Goal: Information Seeking & Learning: Learn about a topic

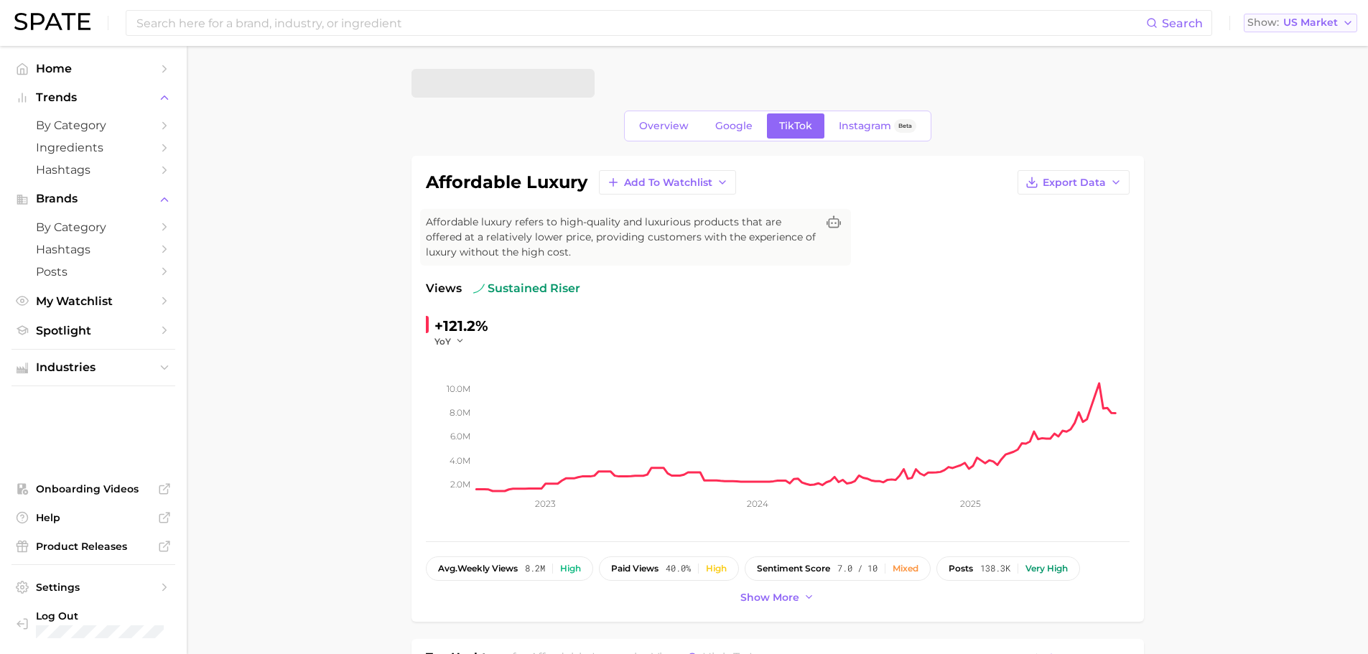
click at [1325, 24] on span "US Market" at bounding box center [1310, 23] width 55 height 8
click at [1276, 106] on button "[GEOGRAPHIC_DATA]" at bounding box center [1306, 98] width 126 height 26
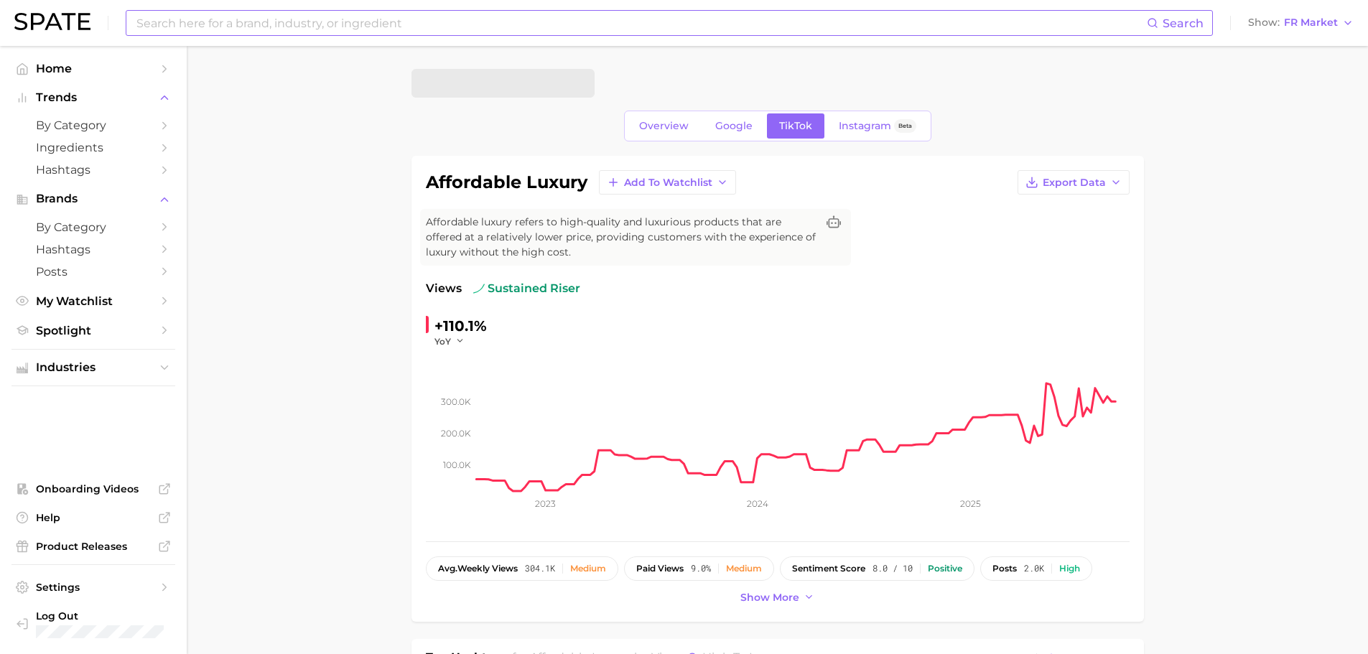
click at [648, 25] on input at bounding box center [640, 23] width 1011 height 24
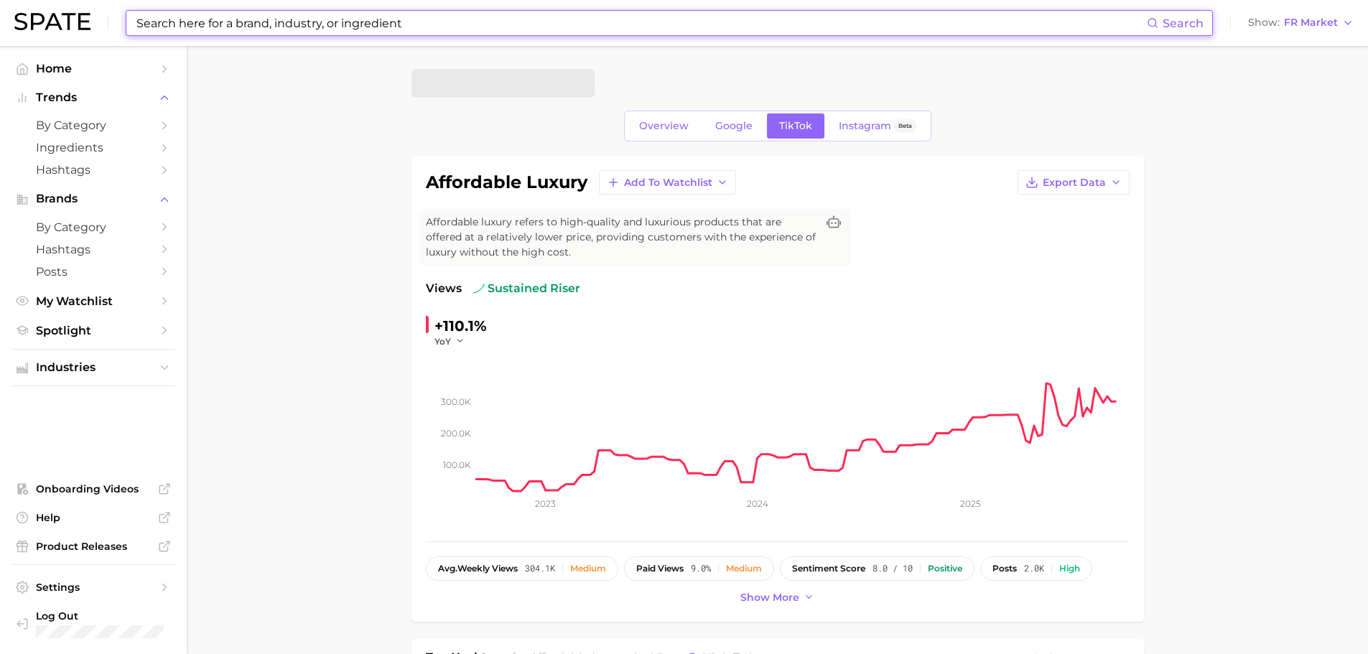
type input "d"
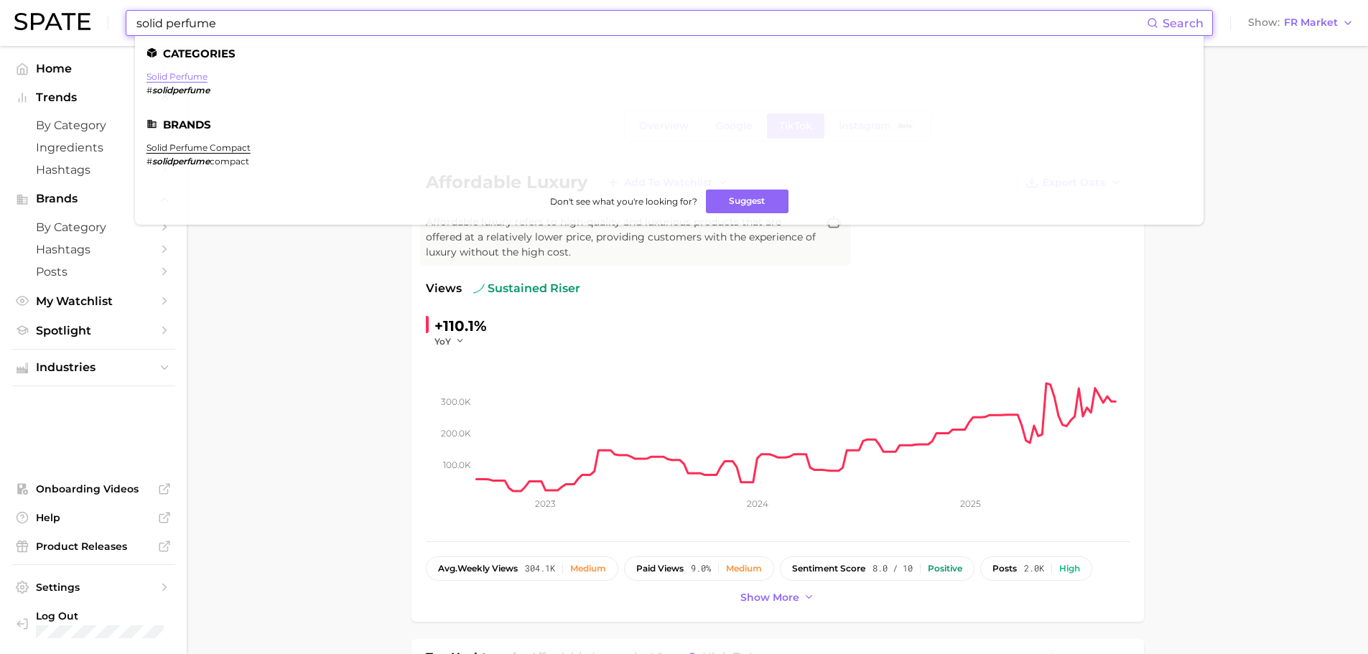
type input "solid perfume"
click at [207, 80] on link "solid perfume" at bounding box center [176, 76] width 61 height 11
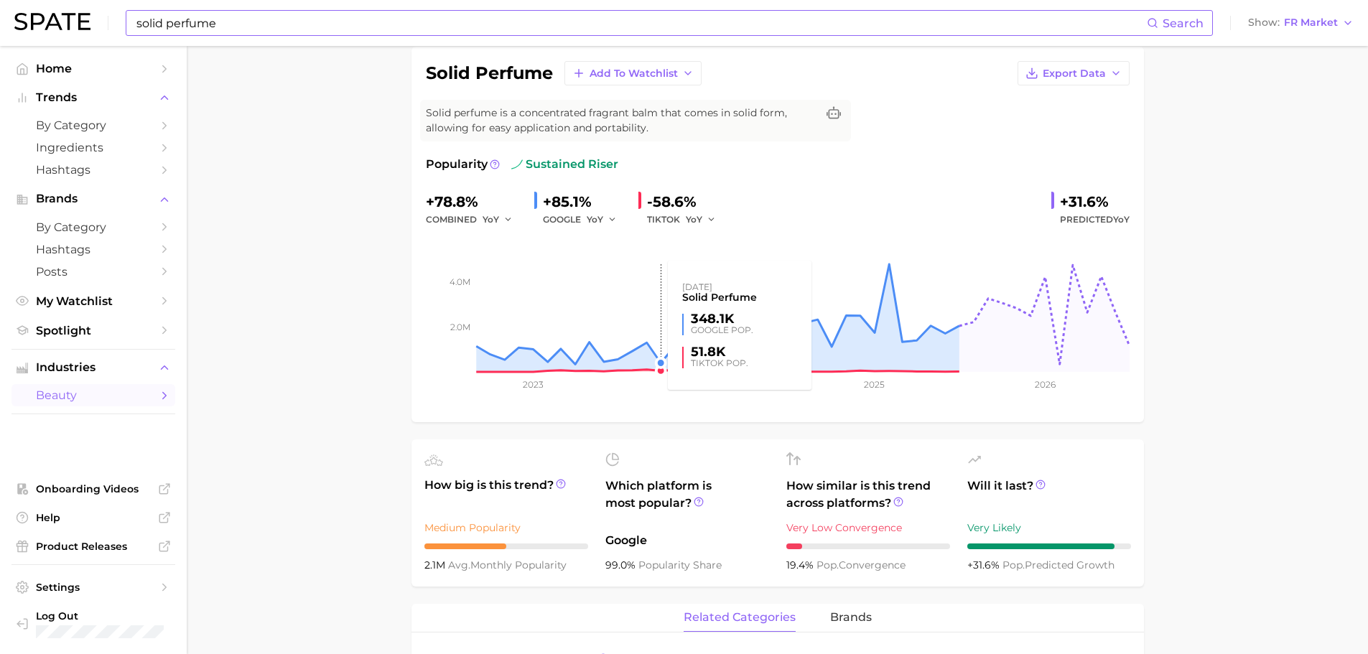
scroll to position [72, 0]
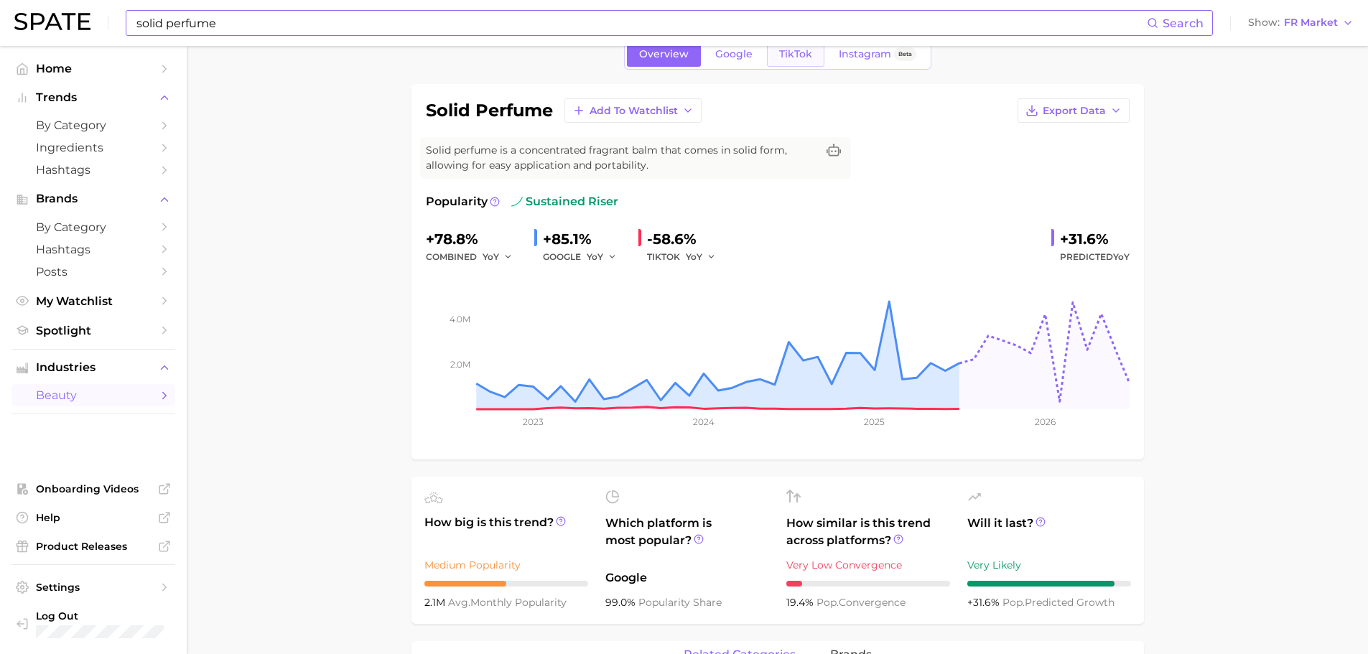
click at [772, 56] on link "TikTok" at bounding box center [795, 54] width 57 height 25
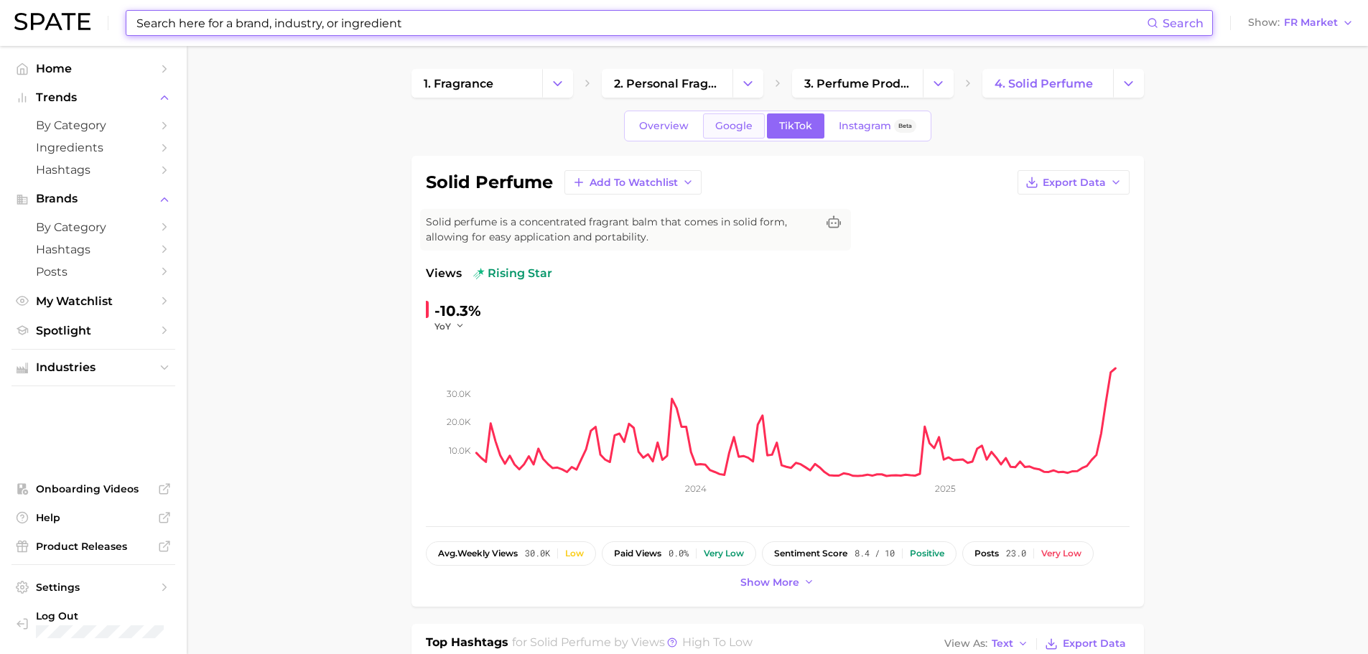
click at [726, 123] on span "Google" at bounding box center [733, 126] width 37 height 12
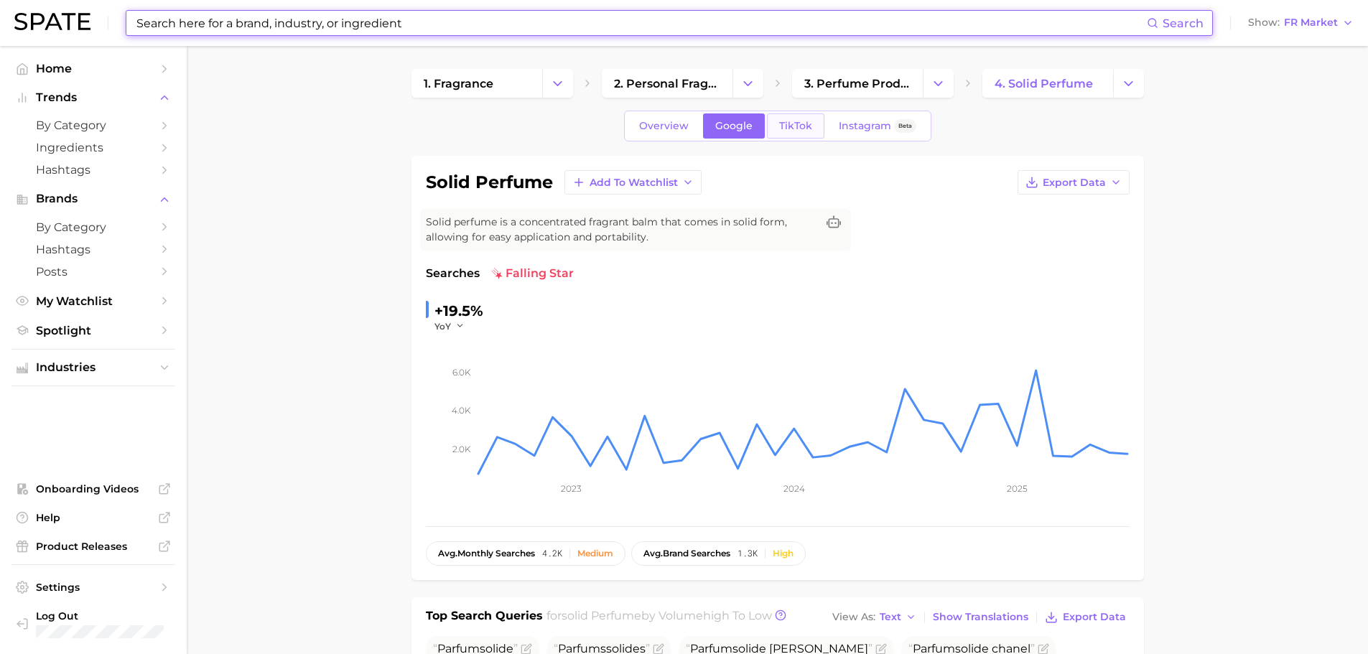
click at [798, 127] on span "TikTok" at bounding box center [795, 126] width 33 height 12
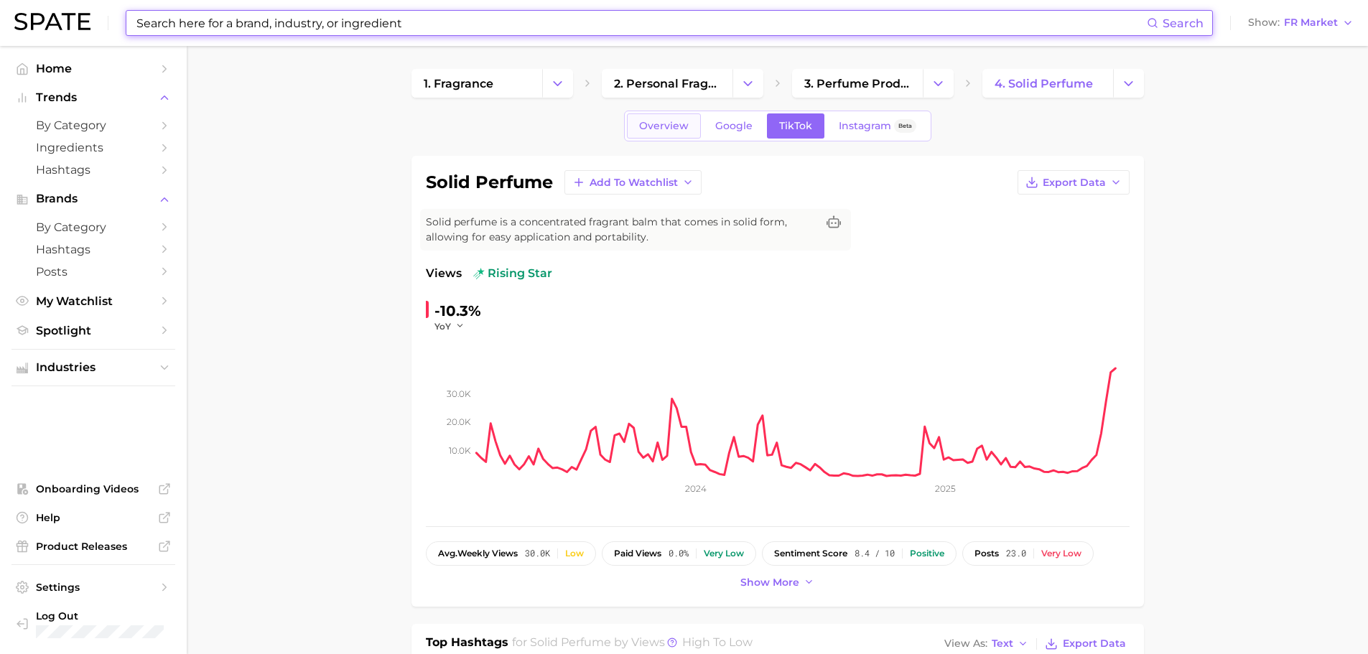
click at [645, 124] on span "Overview" at bounding box center [664, 126] width 50 height 12
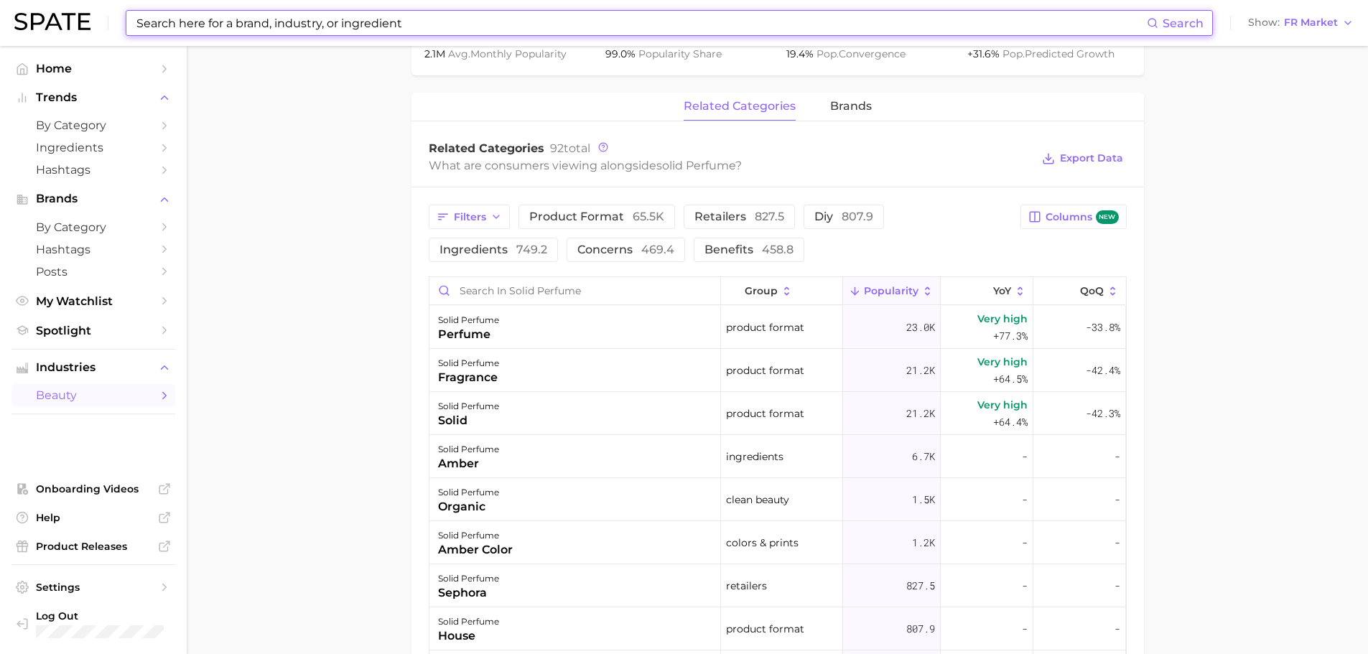
scroll to position [646, 0]
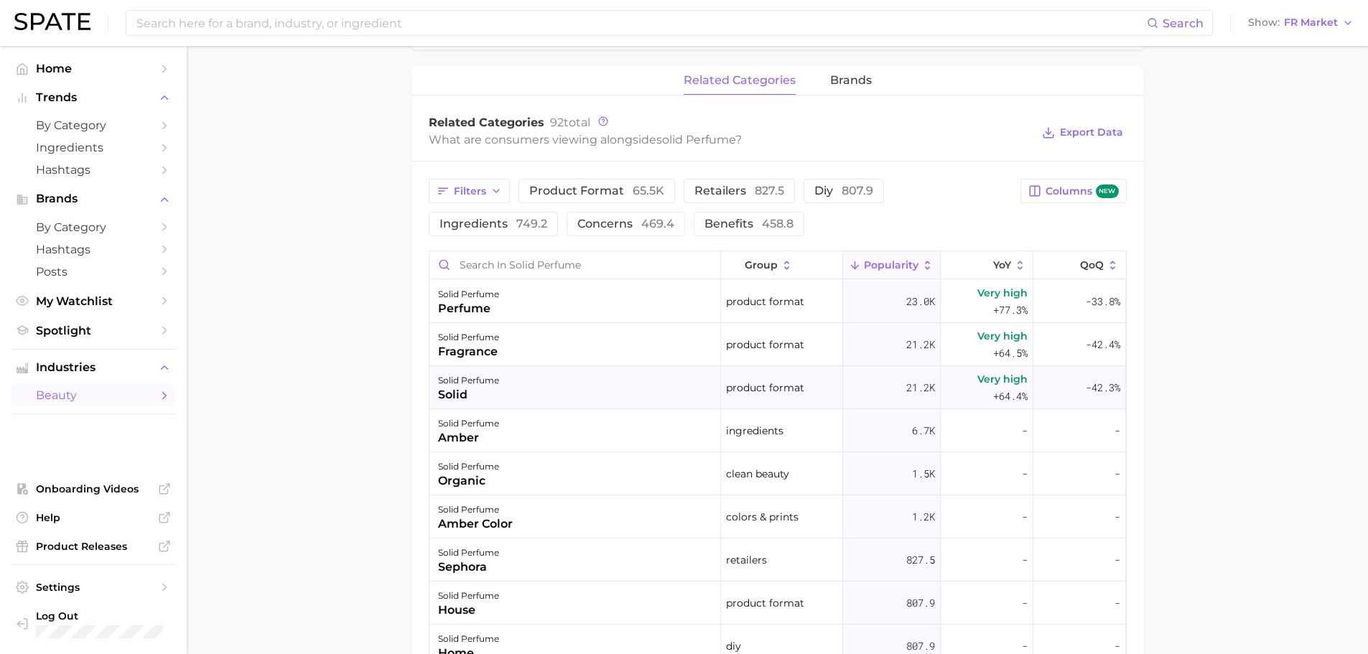
click at [689, 399] on div "solid perfume solid" at bounding box center [574, 387] width 291 height 43
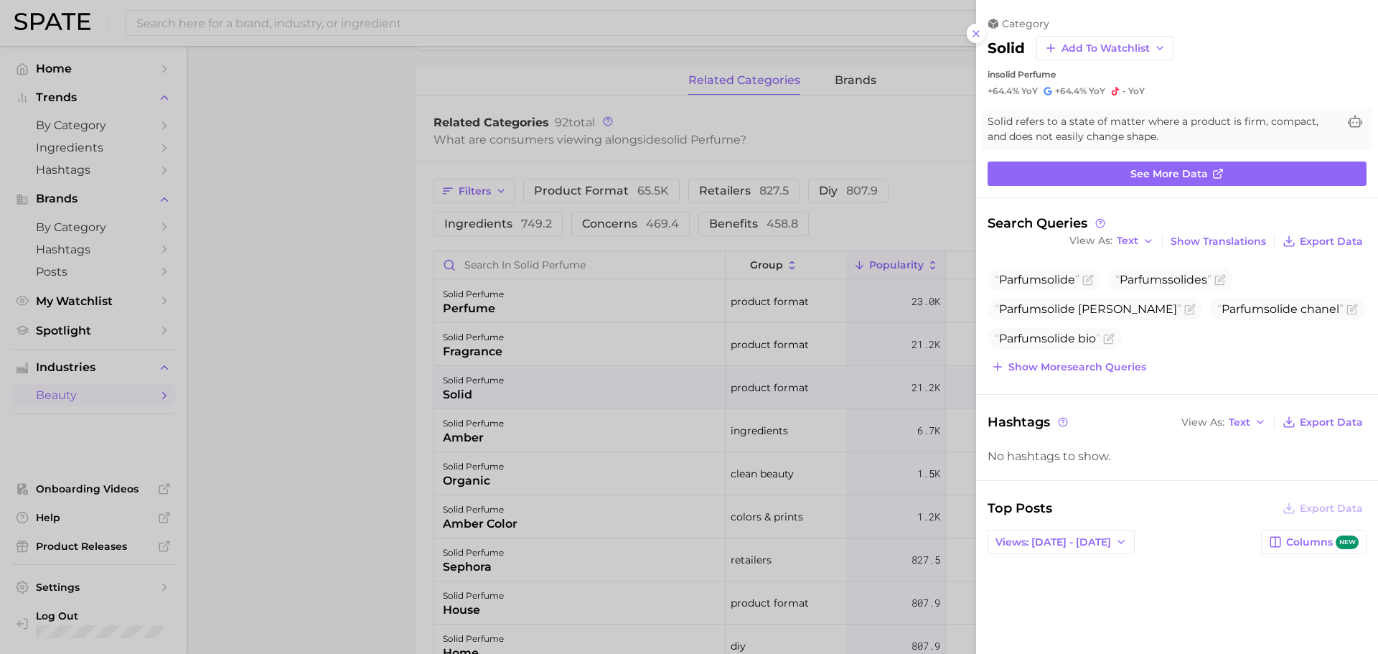
click at [983, 39] on button at bounding box center [976, 33] width 19 height 19
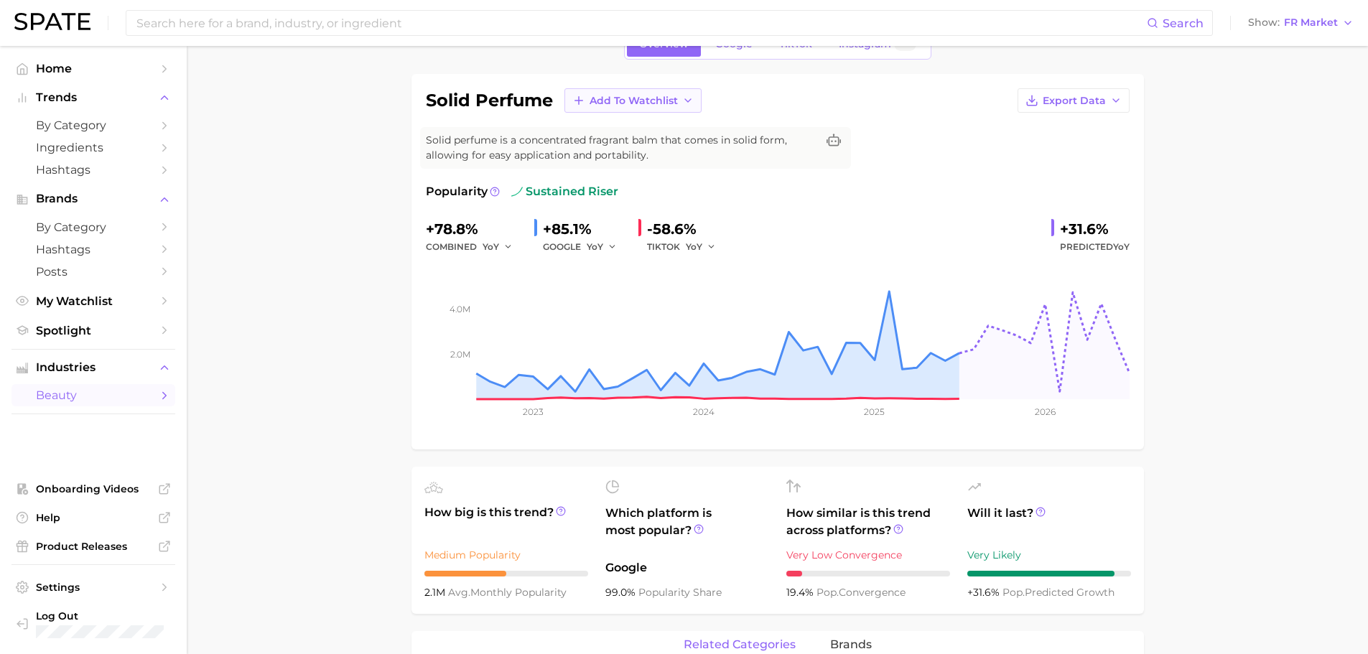
scroll to position [0, 0]
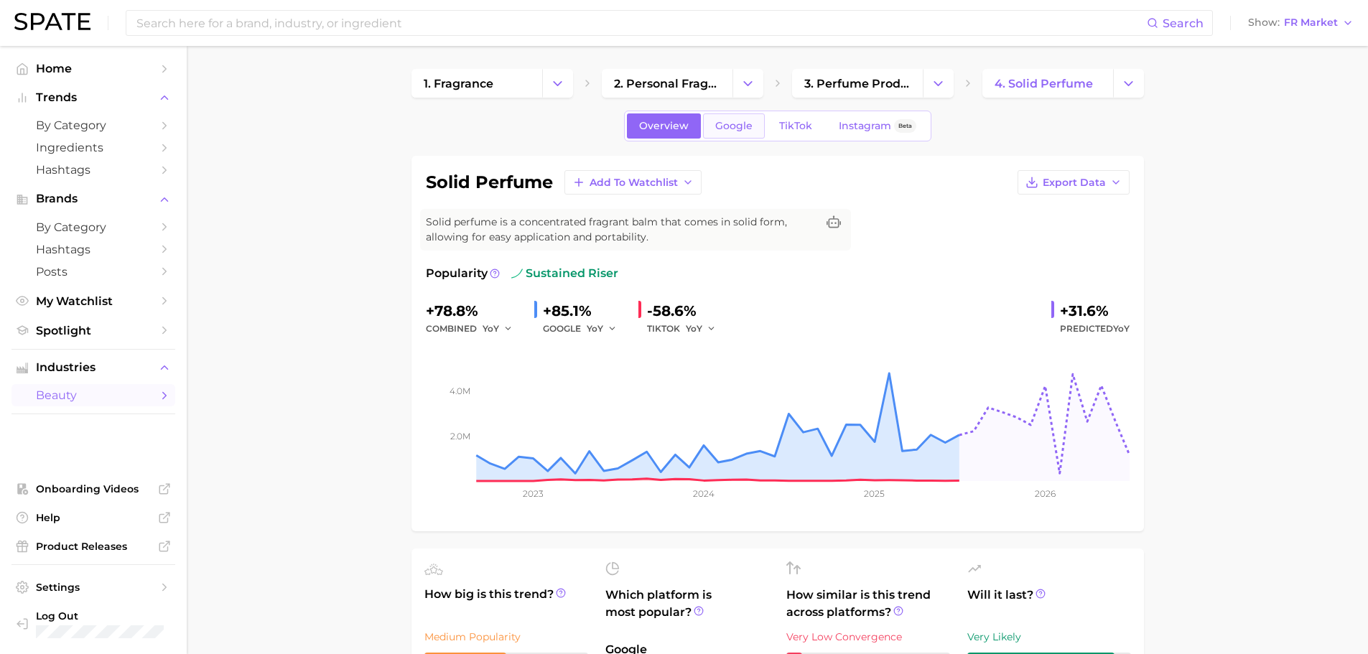
click at [744, 121] on span "Google" at bounding box center [733, 126] width 37 height 12
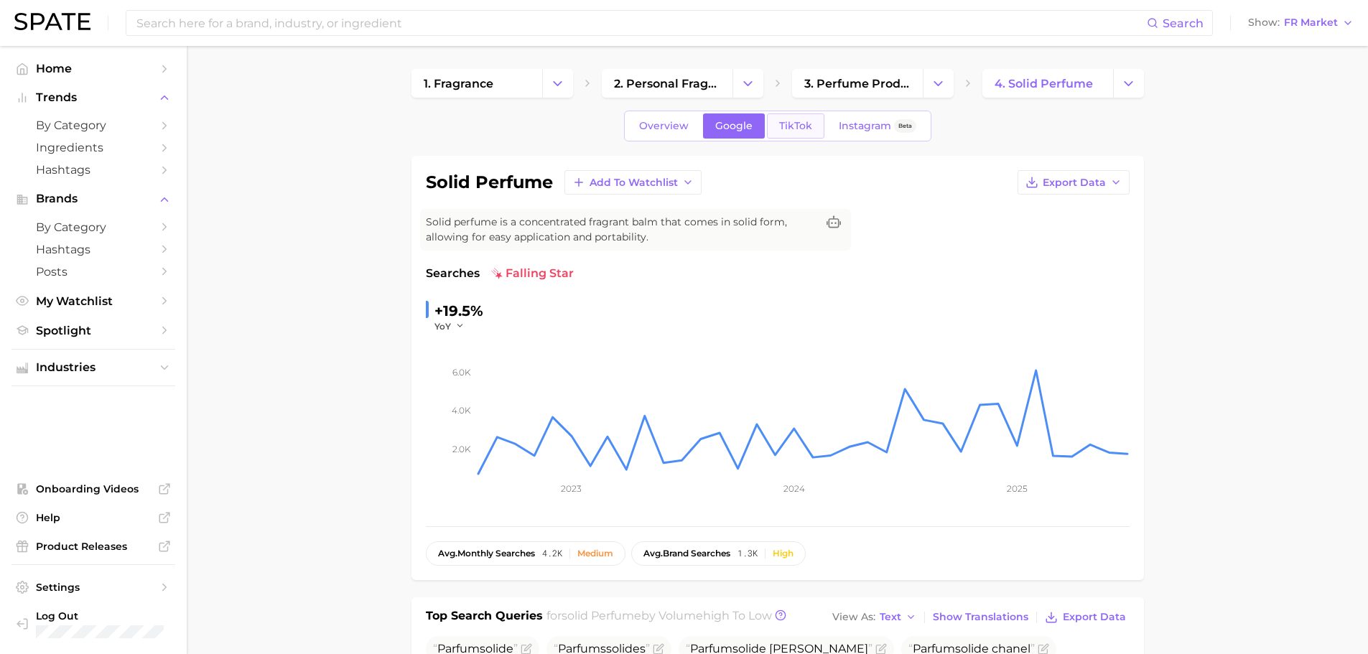
click at [810, 126] on link "TikTok" at bounding box center [795, 125] width 57 height 25
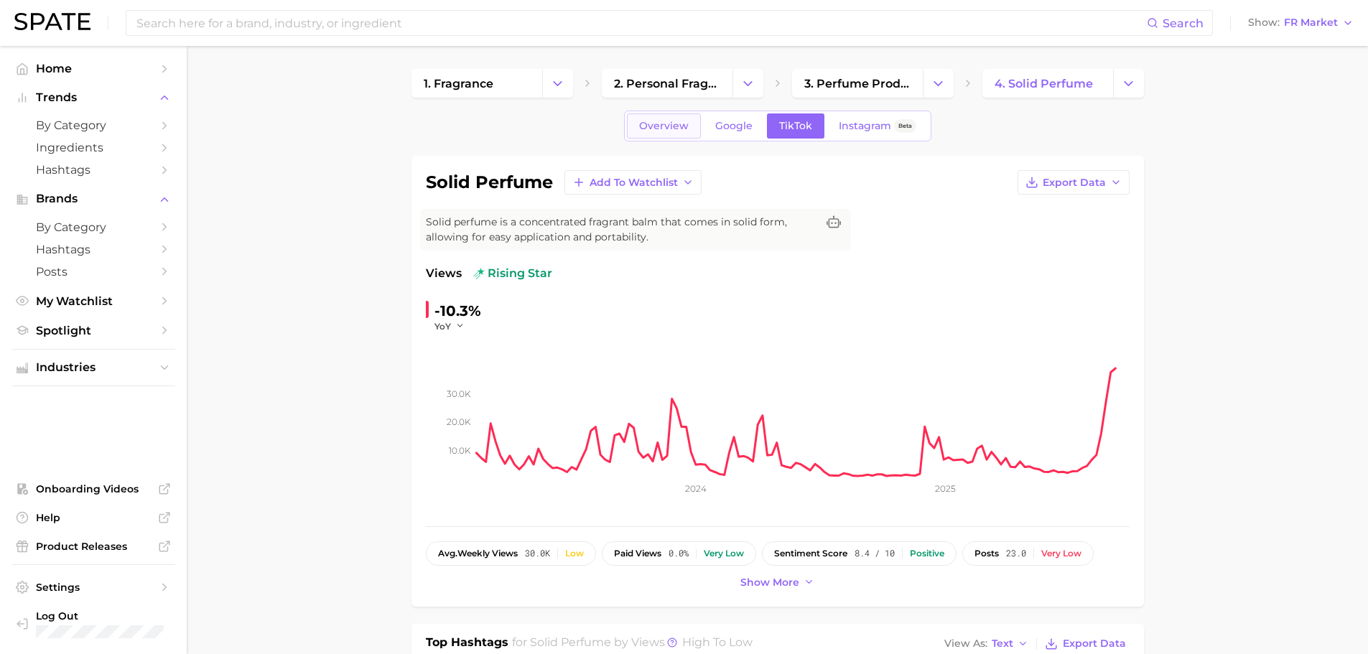
click at [667, 132] on link "Overview" at bounding box center [664, 125] width 74 height 25
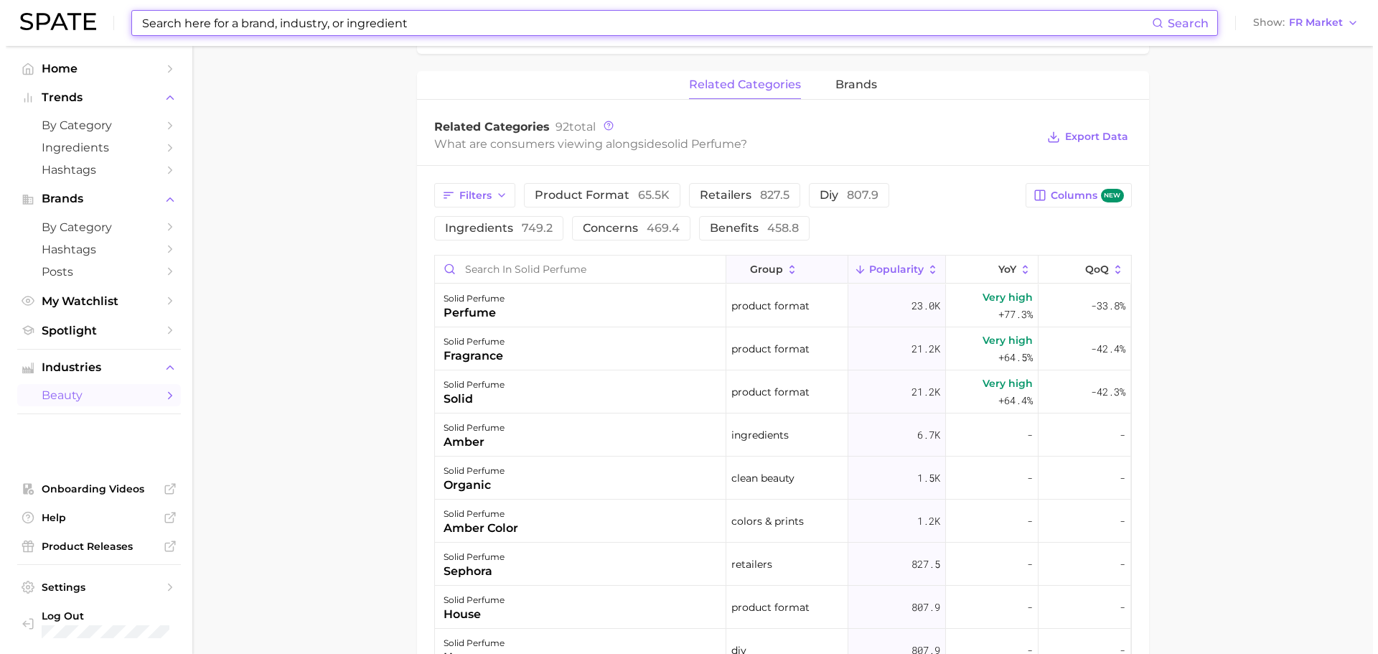
scroll to position [718, 0]
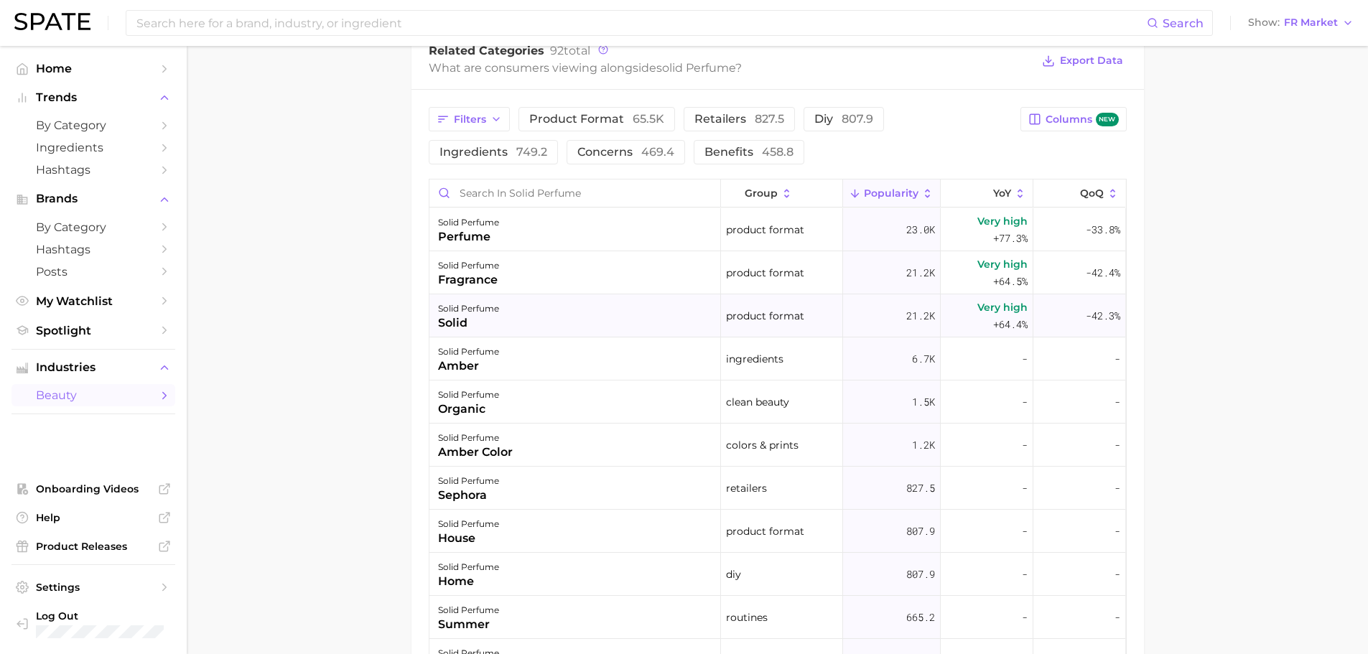
click at [484, 310] on div "solid perfume" at bounding box center [468, 308] width 61 height 17
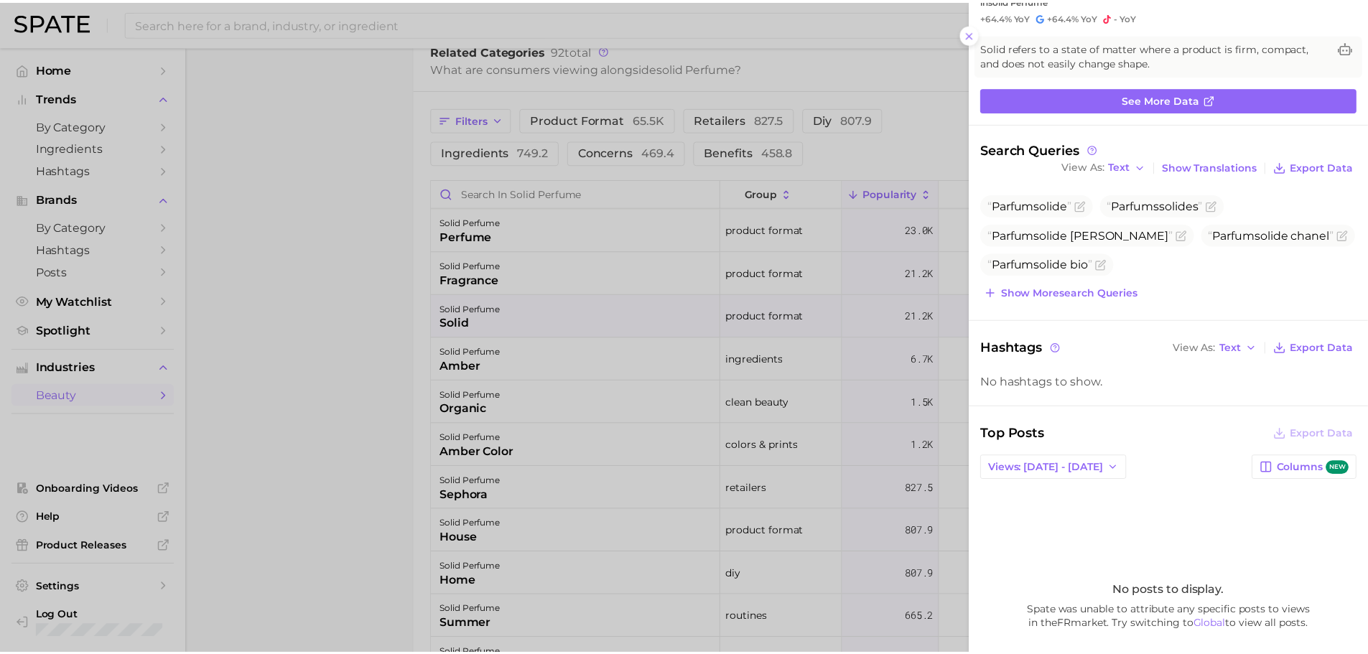
scroll to position [174, 0]
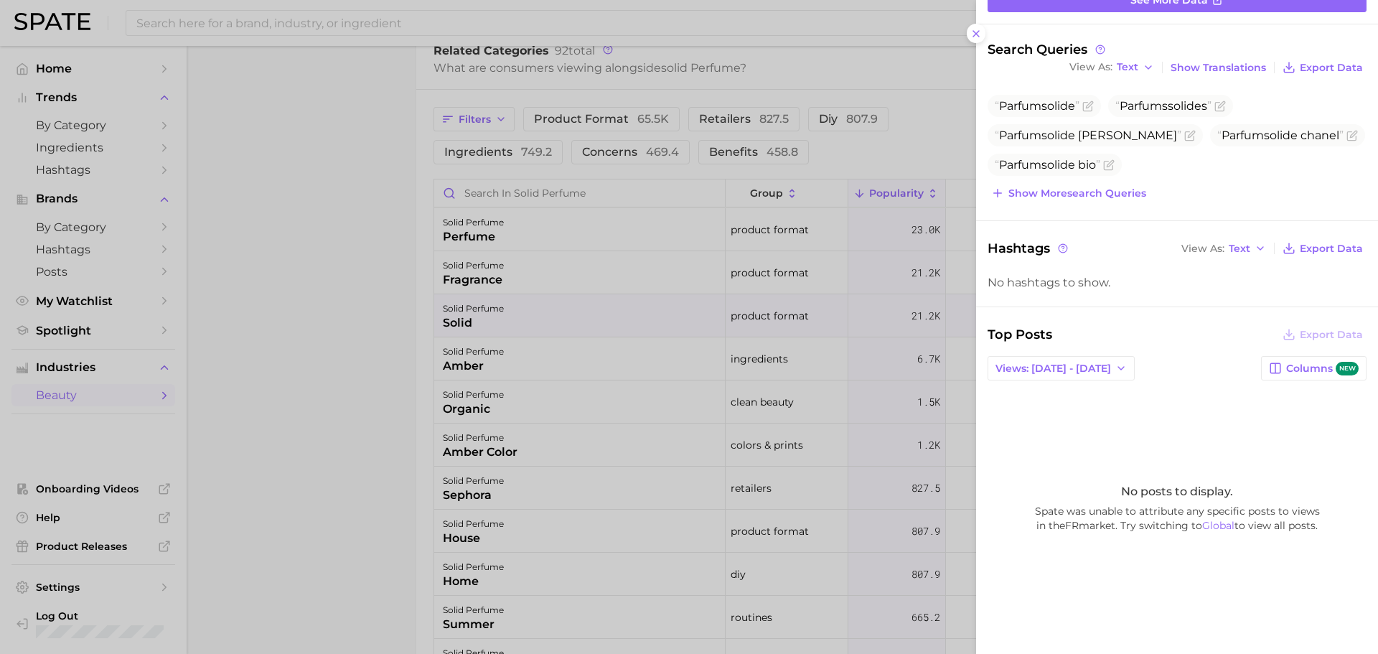
click at [912, 345] on div at bounding box center [689, 327] width 1378 height 654
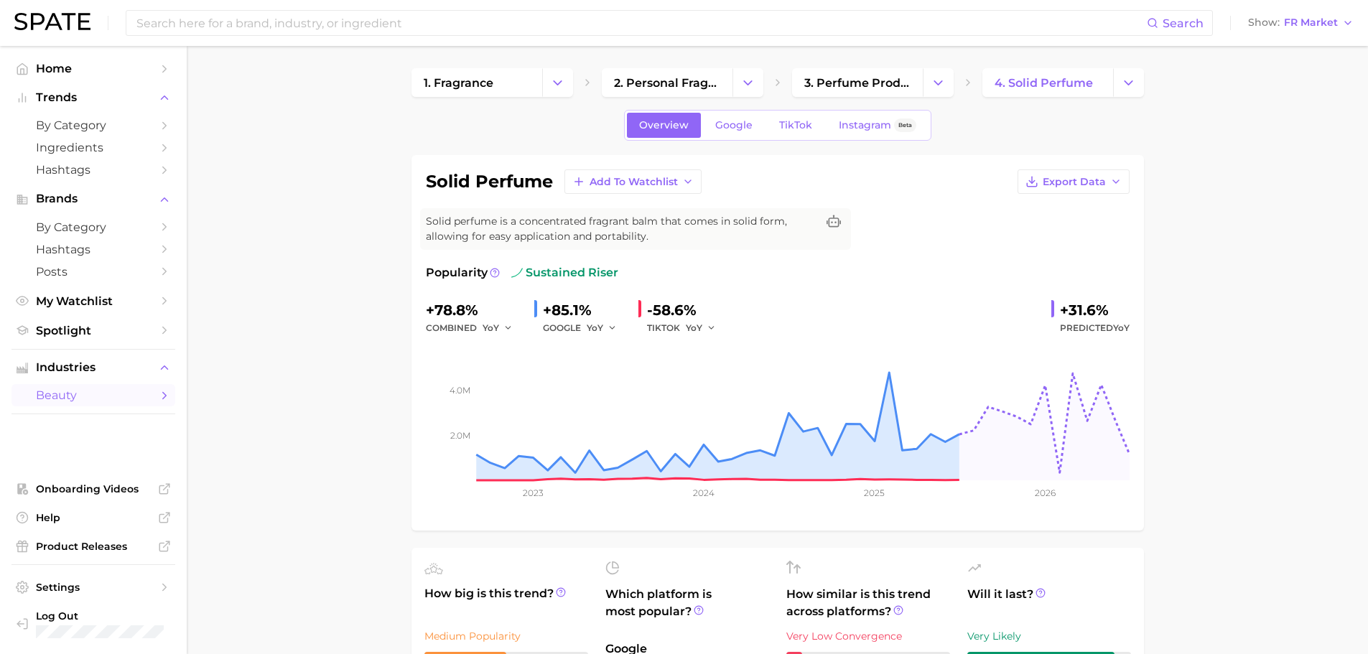
scroll to position [0, 0]
click at [777, 132] on link "TikTok" at bounding box center [795, 125] width 57 height 25
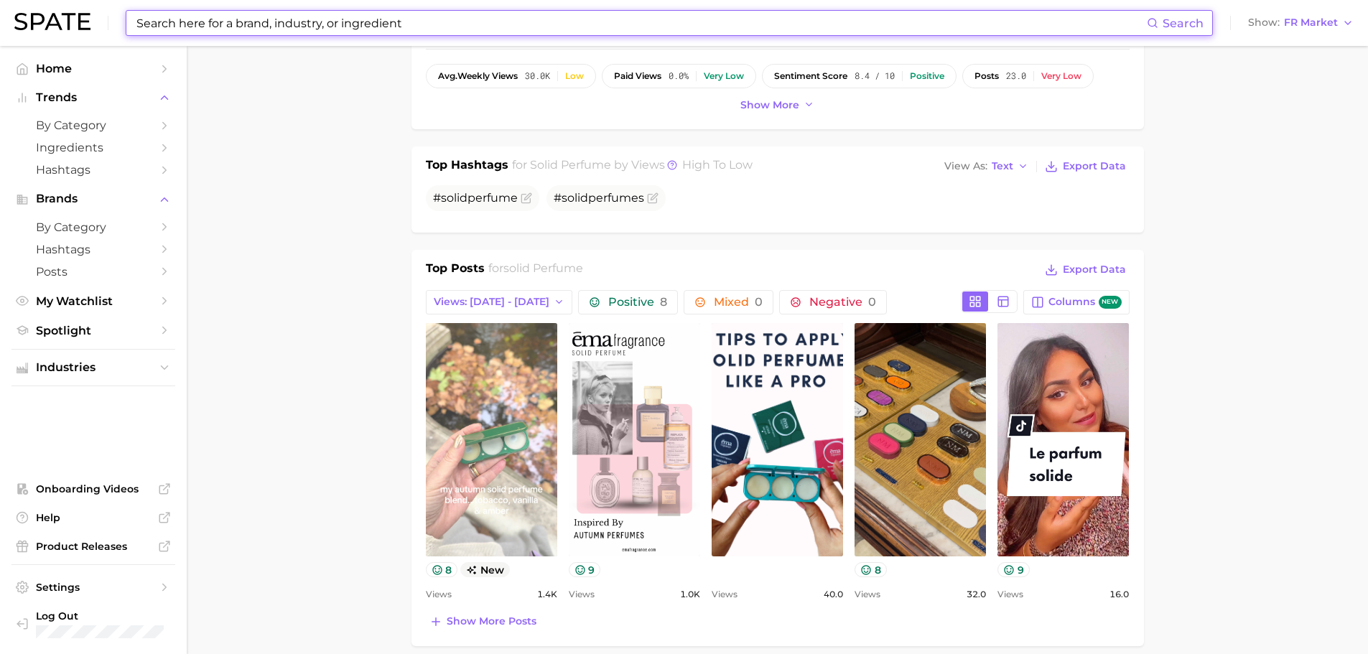
scroll to position [502, 0]
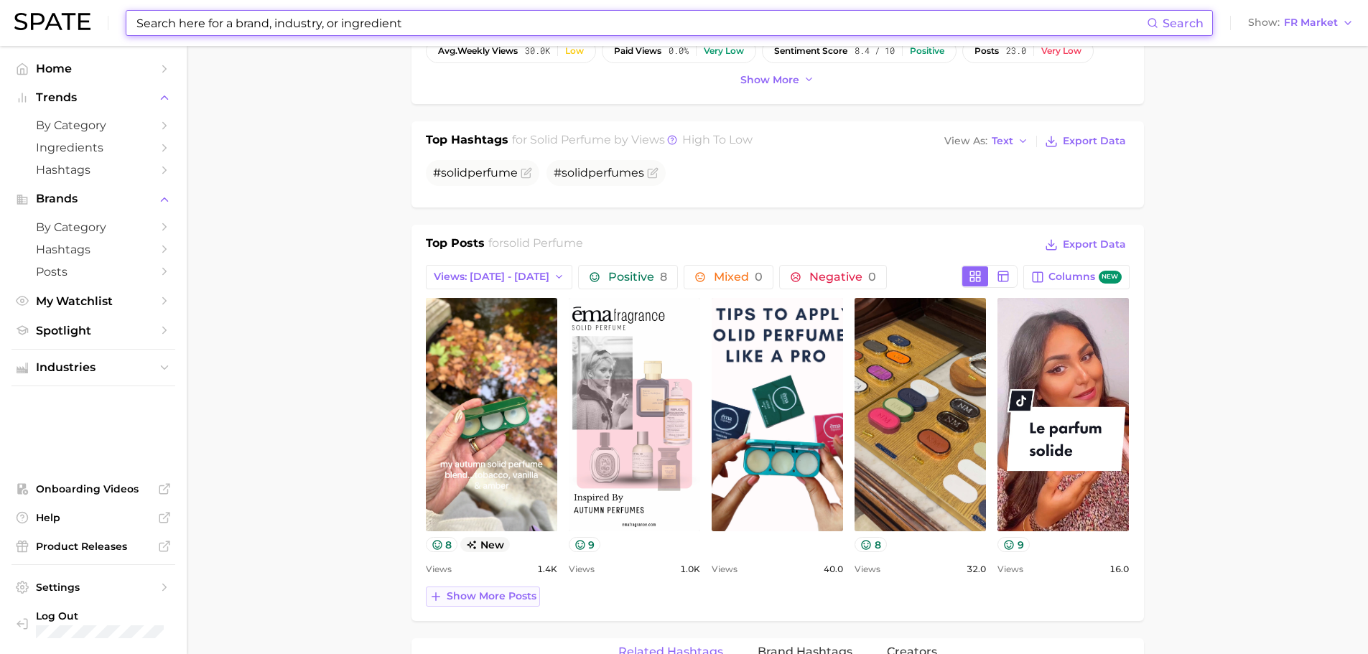
click at [500, 594] on span "Show more posts" at bounding box center [492, 596] width 90 height 12
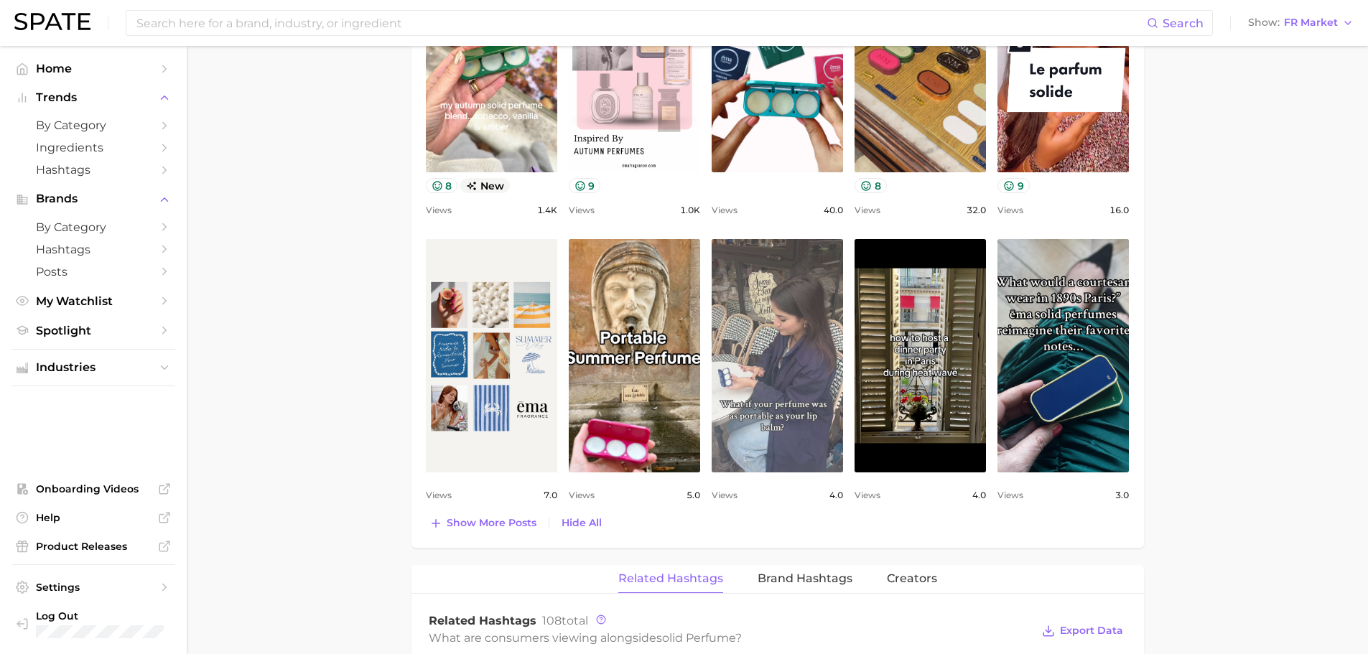
scroll to position [790, 0]
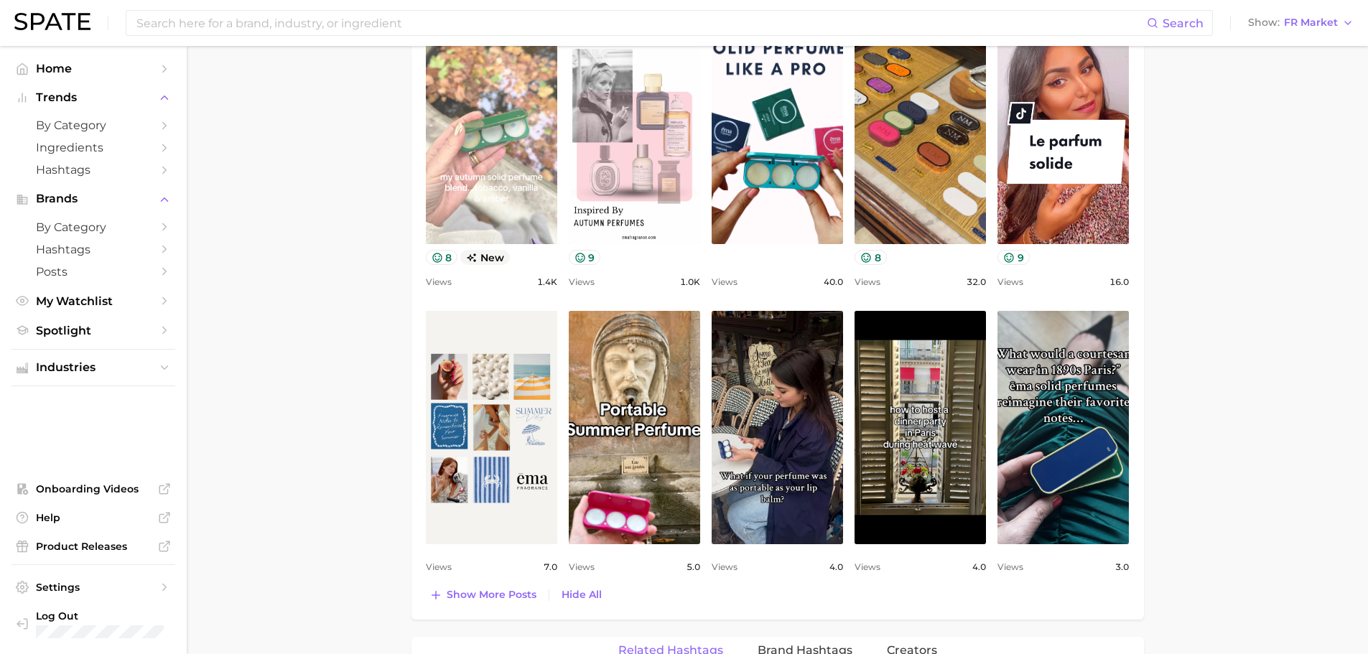
click at [513, 137] on link "view post on TikTok" at bounding box center [491, 127] width 131 height 233
